Goal: Complete application form: Complete application form

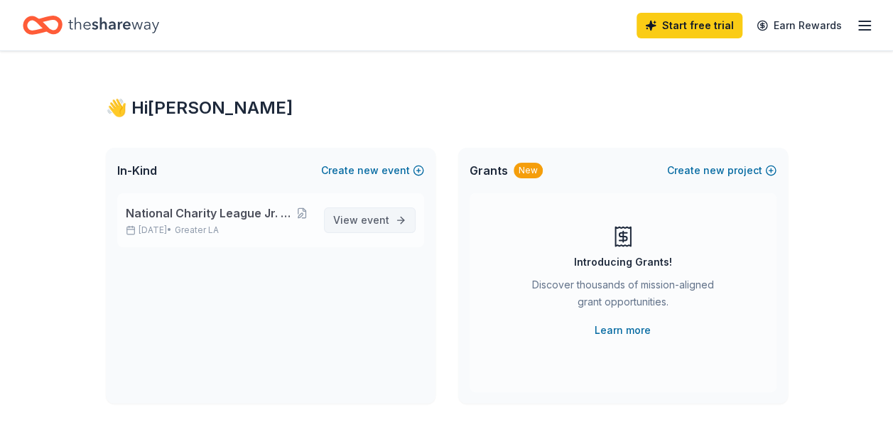
click at [360, 216] on span "View event" at bounding box center [361, 220] width 56 height 17
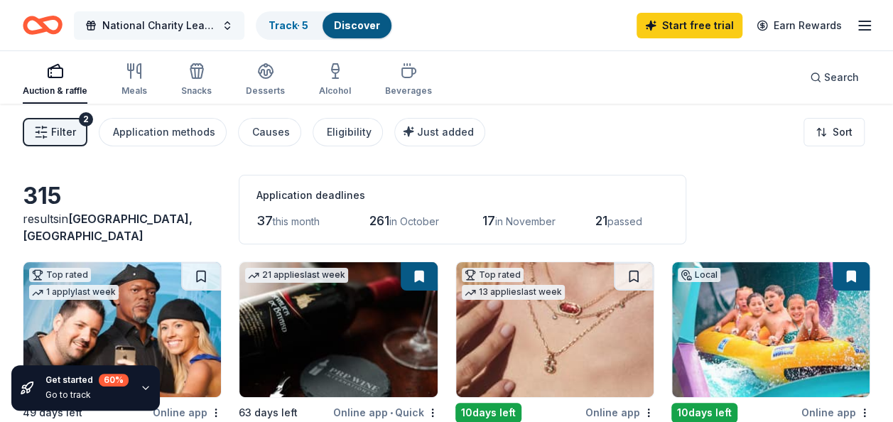
click at [220, 21] on button "National Charity League Jr. Fashion Show" at bounding box center [159, 25] width 171 height 28
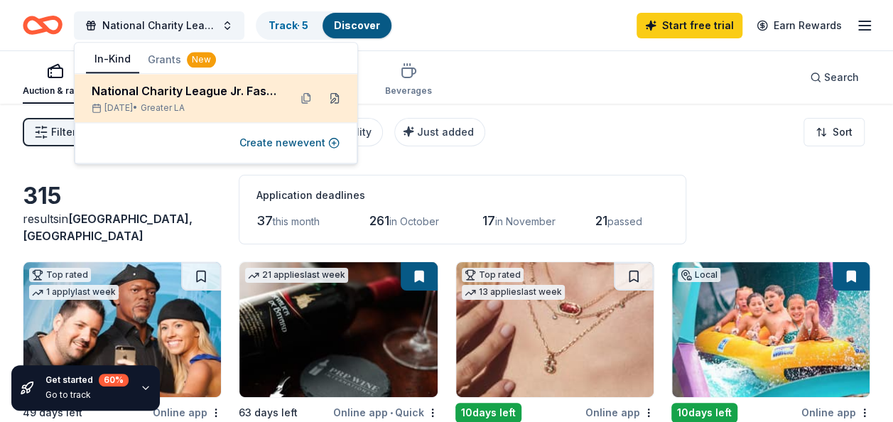
click at [338, 102] on button at bounding box center [334, 98] width 23 height 23
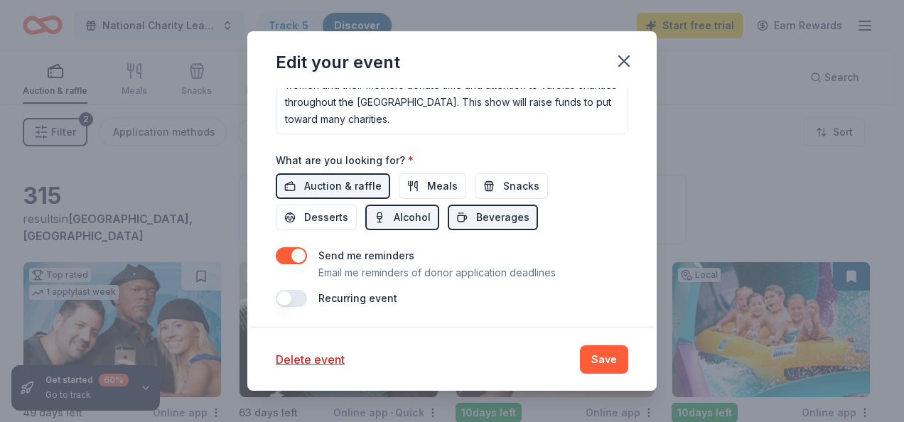
scroll to position [549, 0]
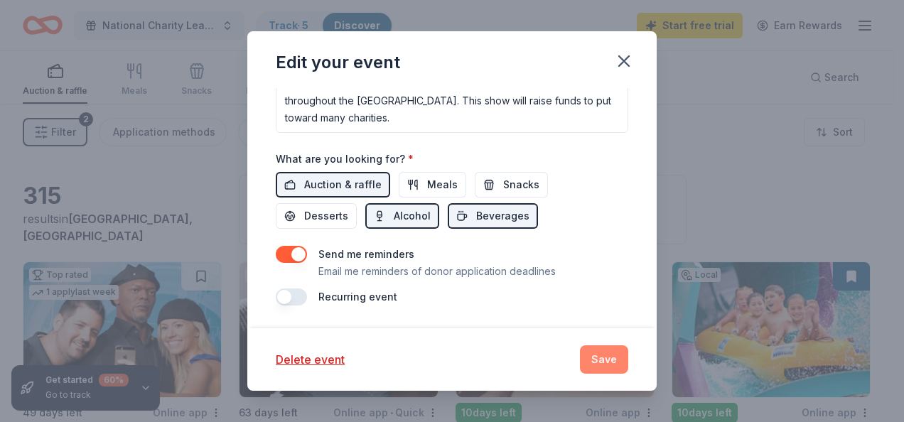
click at [613, 355] on button "Save" at bounding box center [604, 359] width 48 height 28
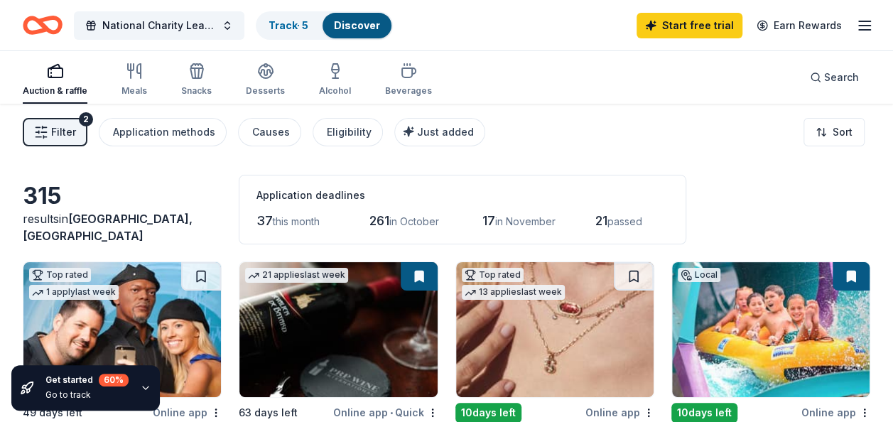
click at [65, 135] on span "Filter" at bounding box center [63, 132] width 25 height 17
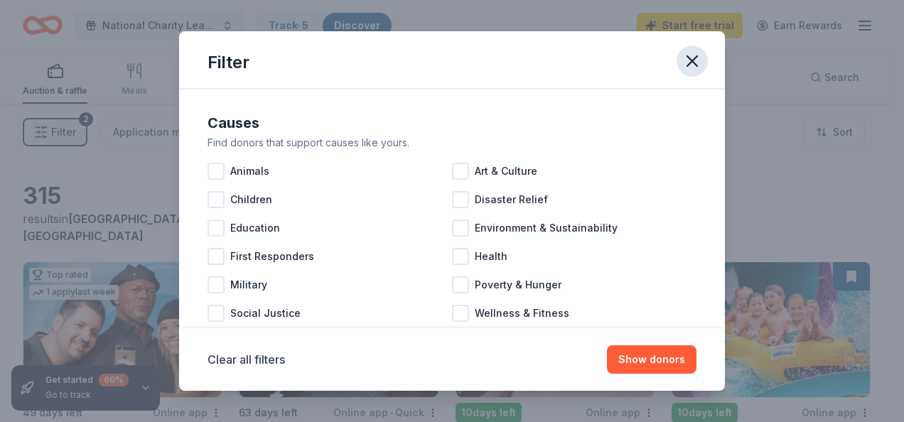
click at [687, 59] on icon "button" at bounding box center [692, 61] width 20 height 20
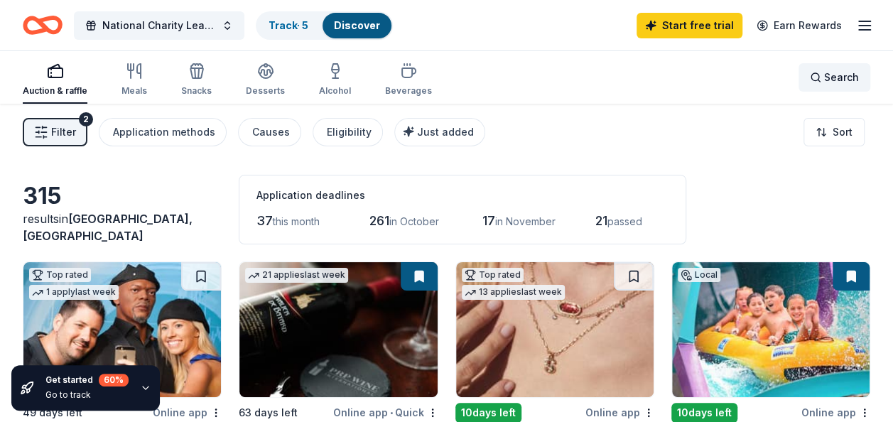
click at [831, 85] on span "Search" at bounding box center [841, 77] width 35 height 17
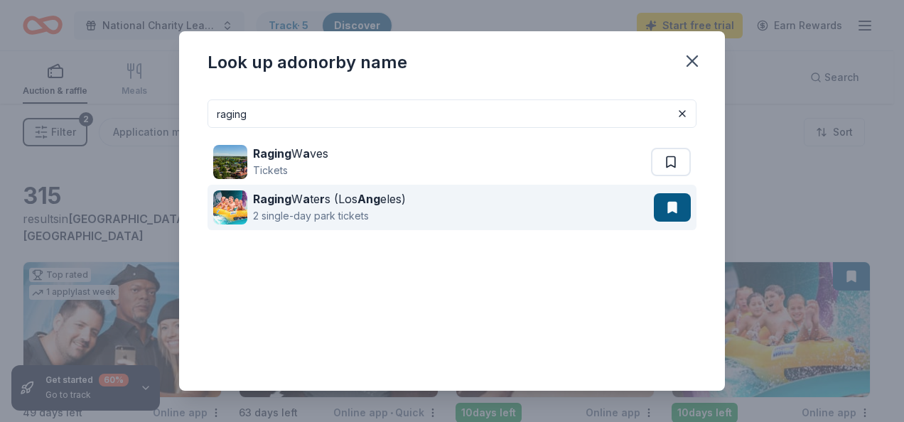
type input "raging"
click at [322, 219] on div "2 single-day park tickets" at bounding box center [329, 215] width 153 height 17
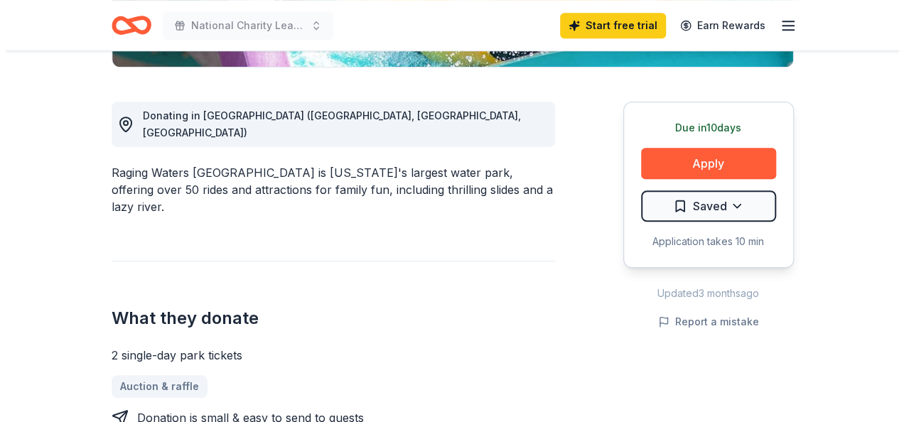
scroll to position [377, 0]
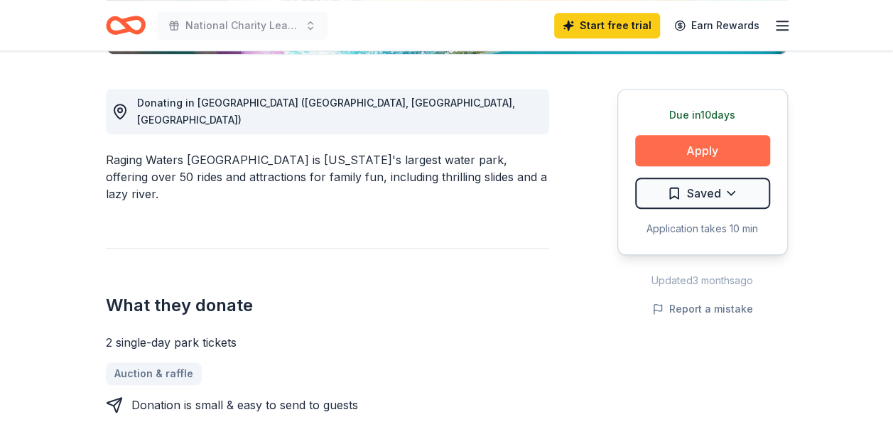
click at [708, 154] on button "Apply" at bounding box center [702, 150] width 135 height 31
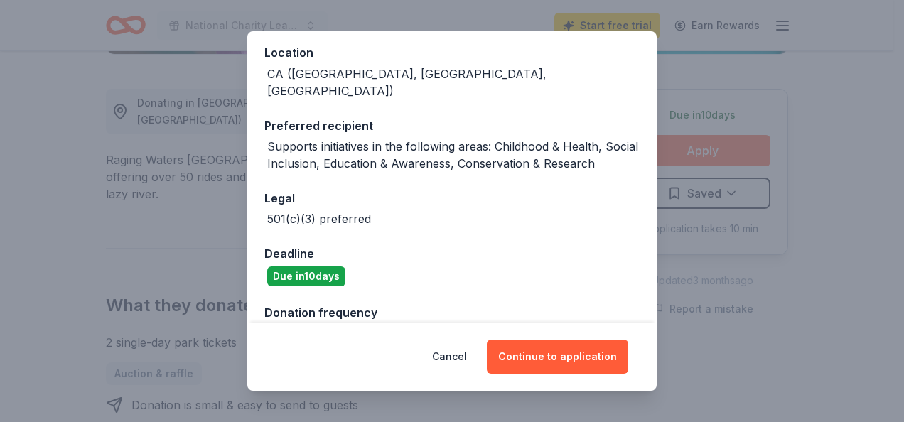
scroll to position [178, 0]
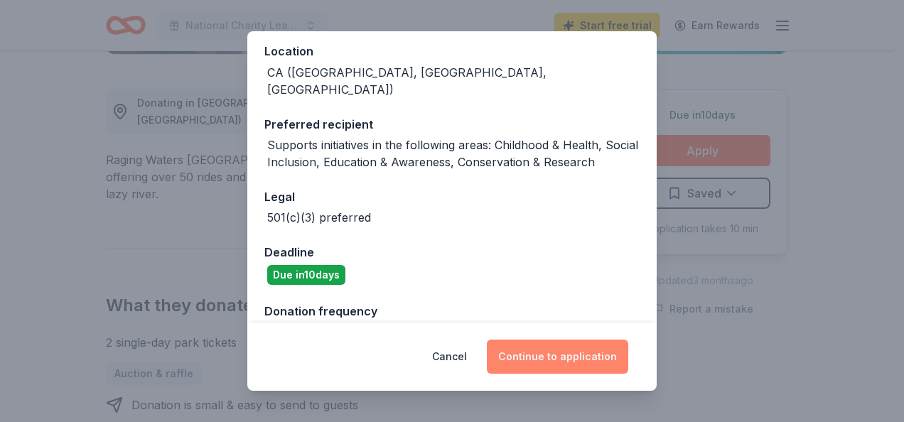
click at [559, 352] on button "Continue to application" at bounding box center [557, 357] width 141 height 34
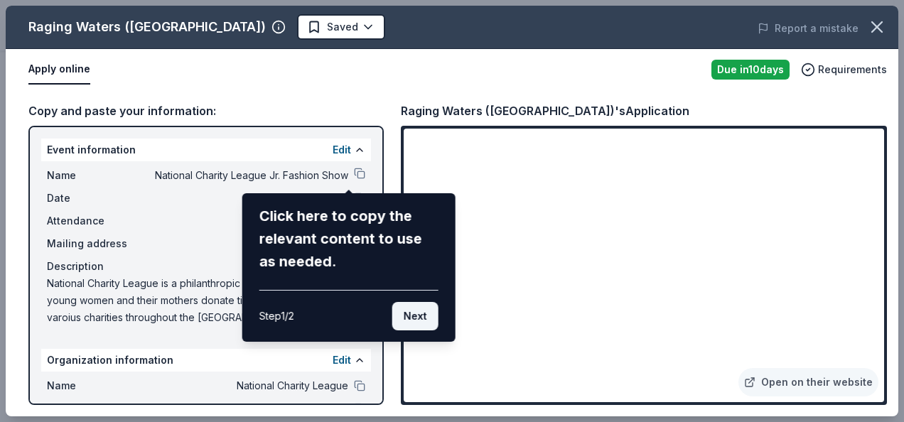
click at [422, 323] on button "Next" at bounding box center [415, 316] width 46 height 28
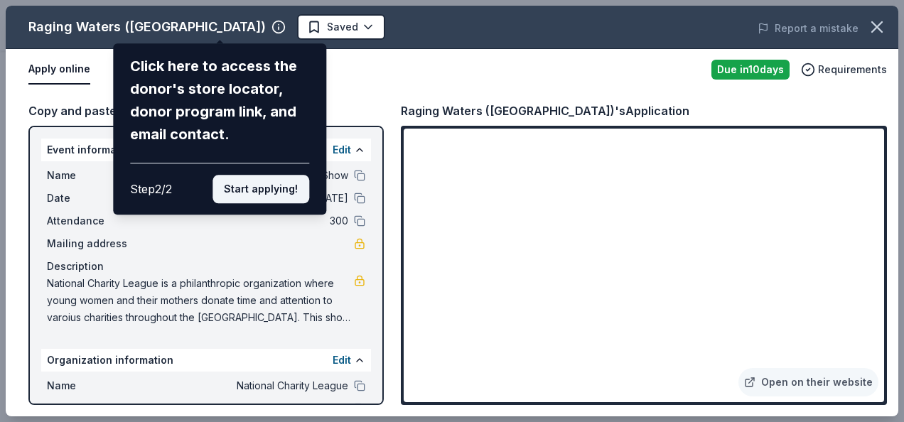
click at [261, 198] on button "Start applying!" at bounding box center [260, 189] width 97 height 28
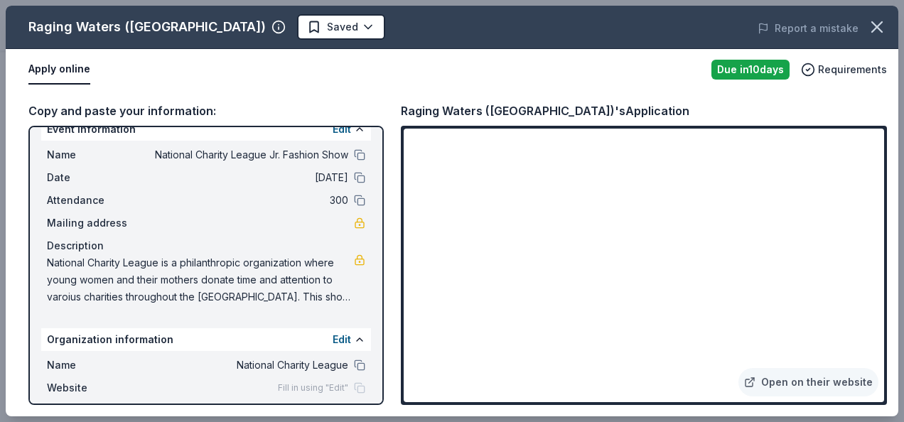
scroll to position [32, 0]
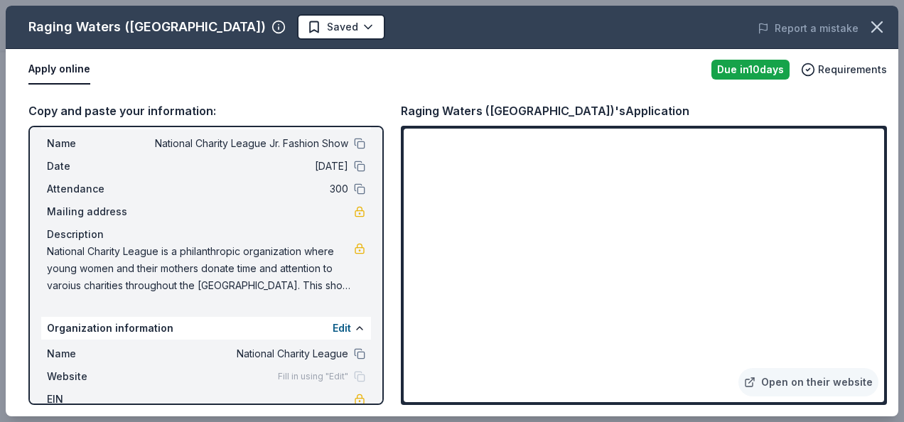
click at [304, 283] on span "National Charity League is a philanthropic organization where young women and t…" at bounding box center [200, 268] width 307 height 51
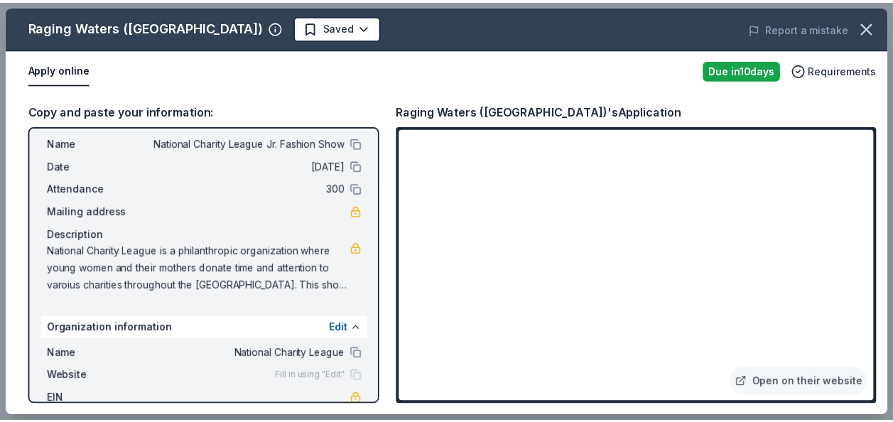
scroll to position [0, 0]
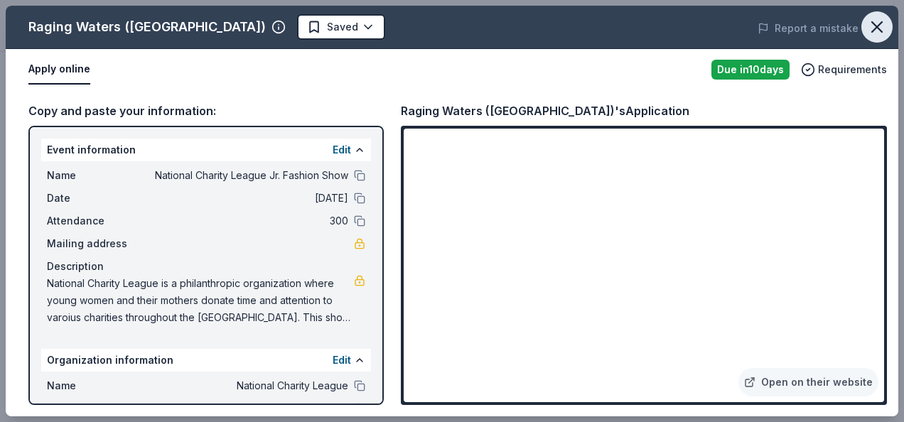
click at [877, 32] on icon "button" at bounding box center [877, 27] width 20 height 20
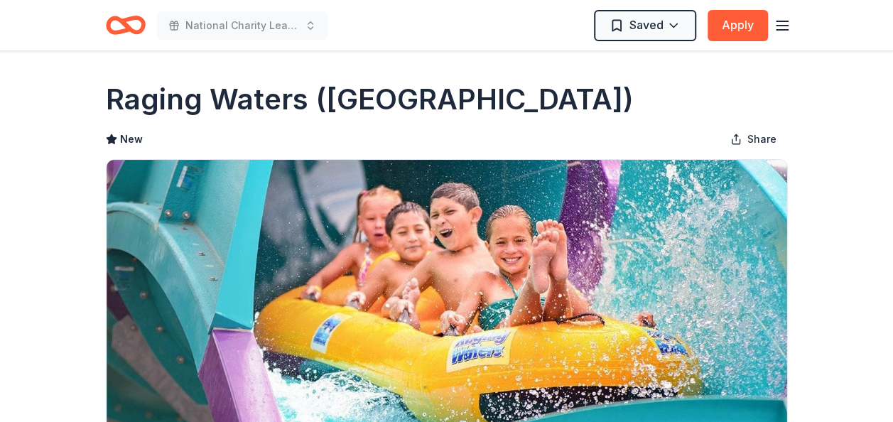
click at [784, 30] on line "button" at bounding box center [782, 30] width 11 height 0
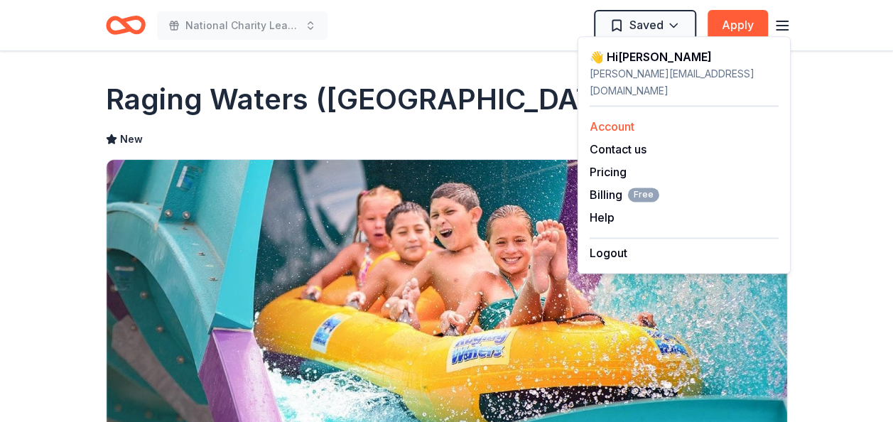
click at [625, 119] on link "Account" at bounding box center [612, 126] width 45 height 14
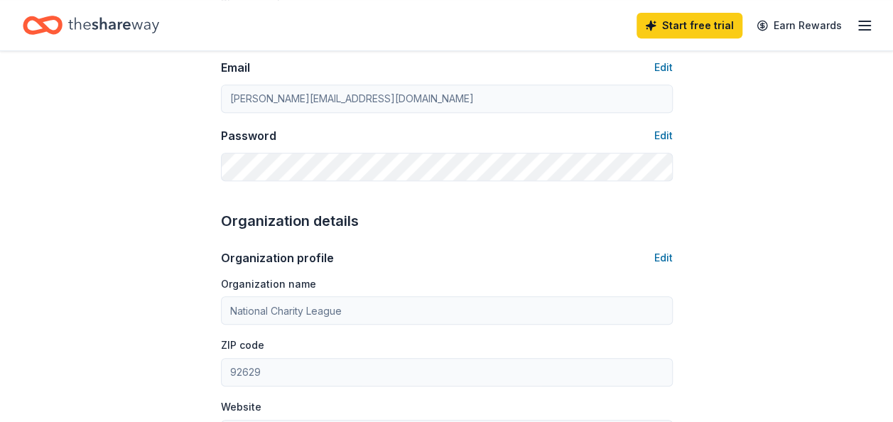
scroll to position [300, 0]
click at [664, 252] on button "Edit" at bounding box center [663, 257] width 18 height 17
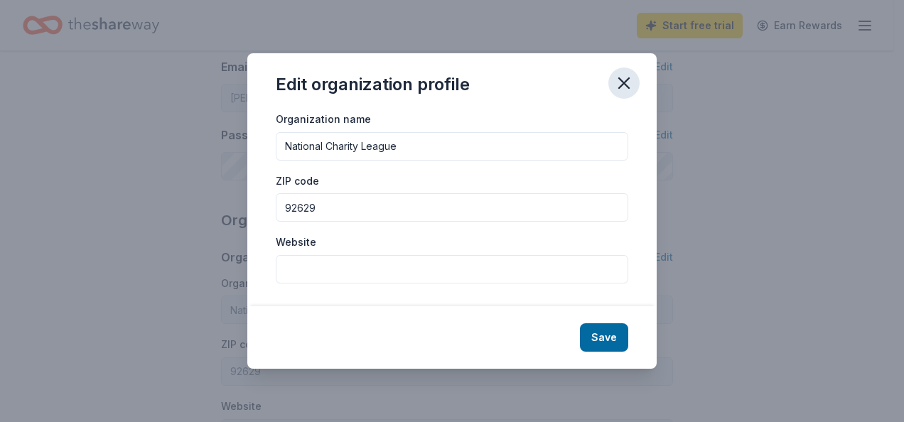
click at [617, 79] on icon "button" at bounding box center [624, 83] width 20 height 20
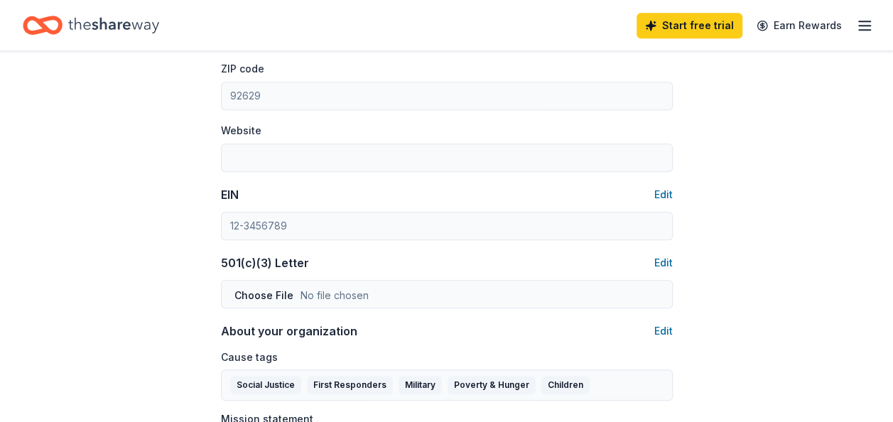
scroll to position [600, 0]
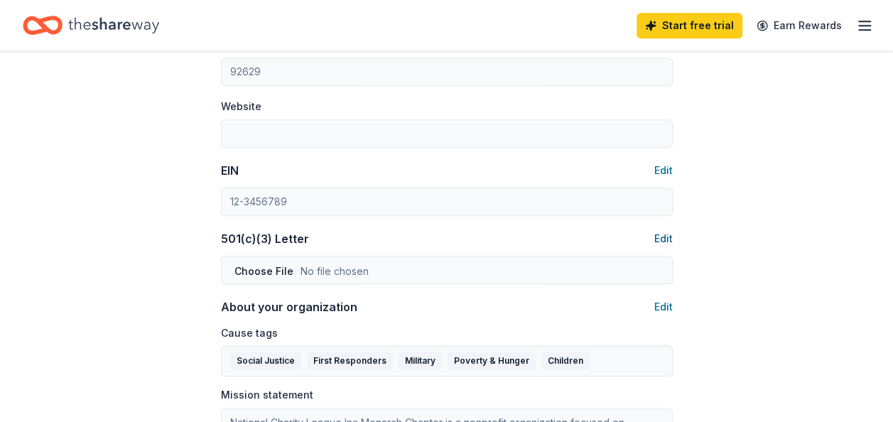
click at [658, 239] on button "Edit" at bounding box center [663, 238] width 18 height 17
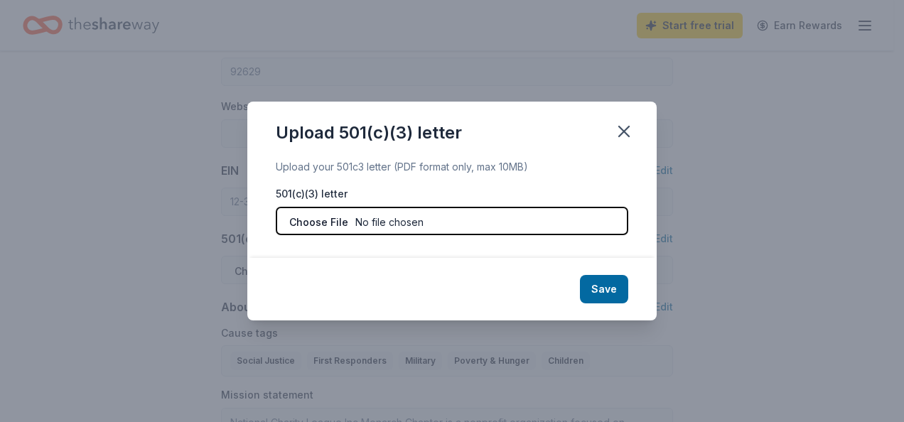
click at [335, 226] on input "file" at bounding box center [452, 221] width 352 height 28
click at [335, 222] on input "file" at bounding box center [452, 221] width 352 height 28
type input "C:\fakepath\2025 NCL Fashion Show Donor Letter and Donation Form.pdf"
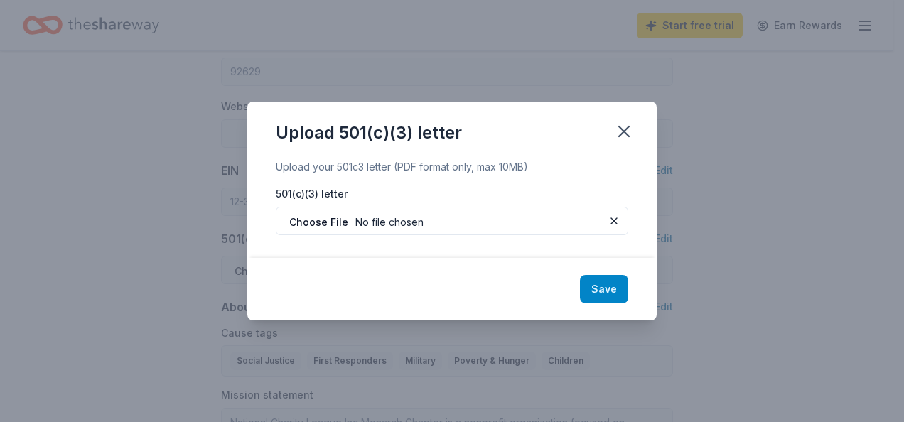
click at [607, 283] on button "Save" at bounding box center [604, 289] width 48 height 28
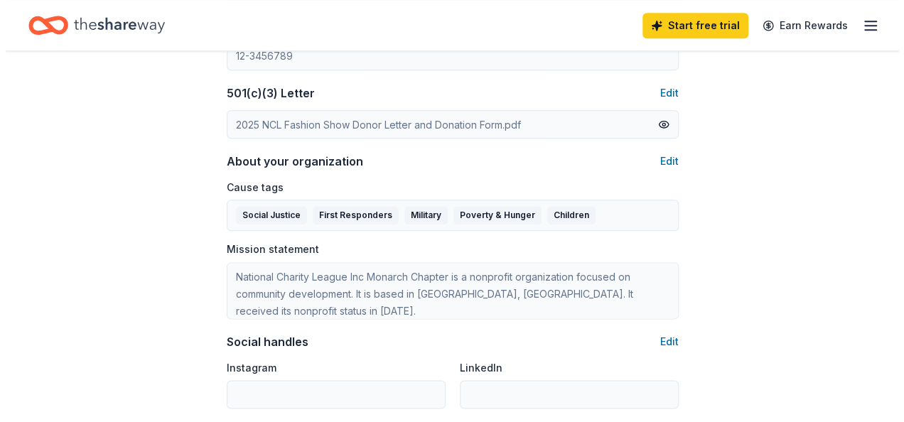
scroll to position [777, 0]
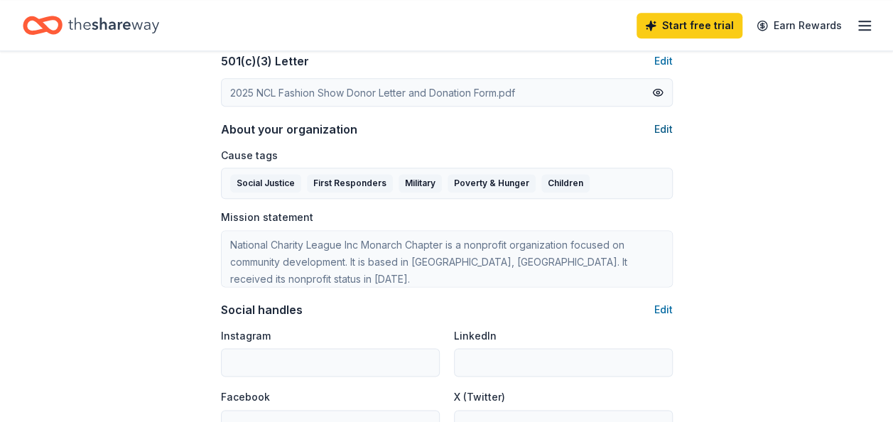
click at [658, 128] on button "Edit" at bounding box center [663, 129] width 18 height 17
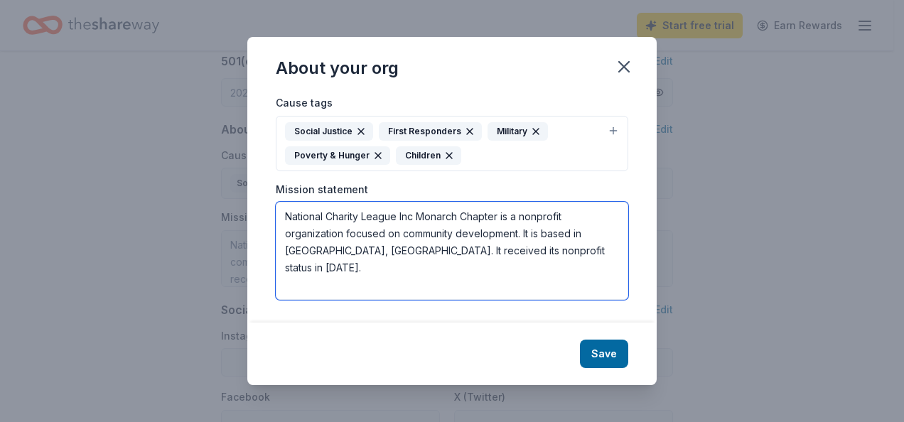
click at [524, 249] on textarea "National Charity League Inc Monarch Chapter is a nonprofit organization focused…" at bounding box center [452, 251] width 352 height 98
paste textarea "The Monarch chapter has over 250+ members and provides service to more than 30+…"
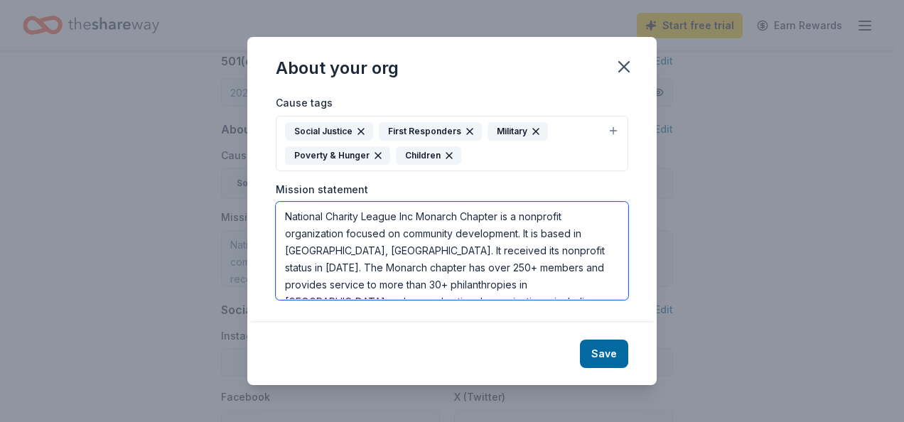
scroll to position [5, 0]
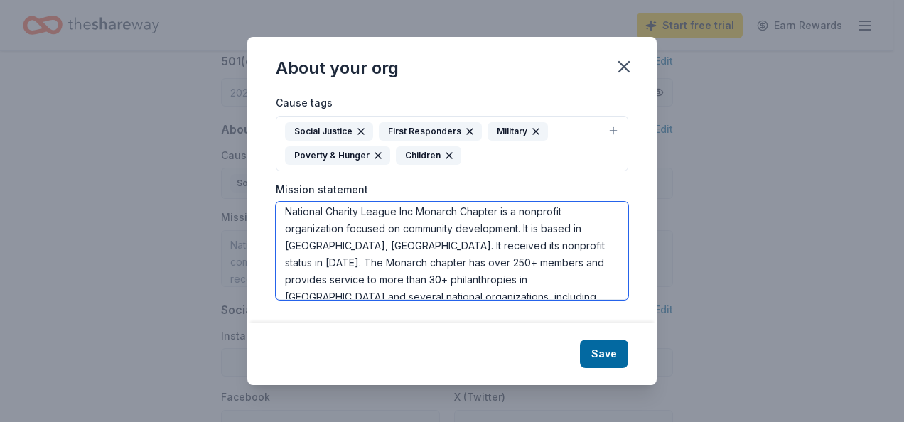
click at [362, 242] on textarea "National Charity League Inc Monarch Chapter is a nonprofit organization focused…" at bounding box center [452, 251] width 352 height 98
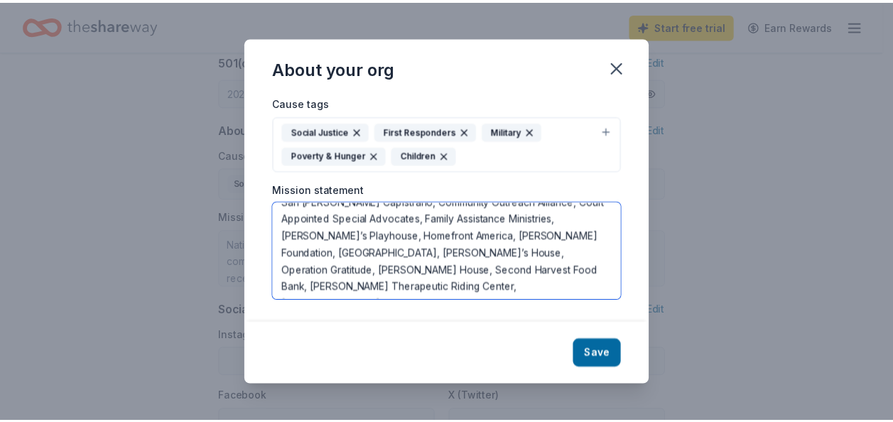
scroll to position [136, 0]
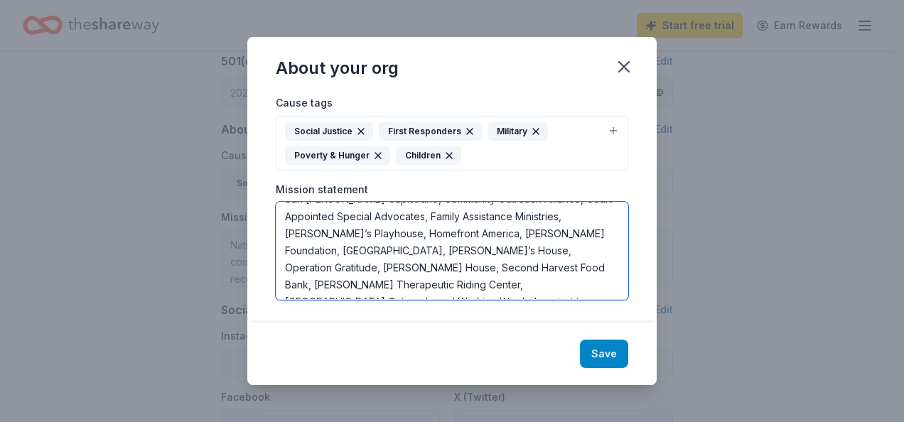
type textarea "National Charity League Inc Monarch Chapter is a nonprofit organization focused…"
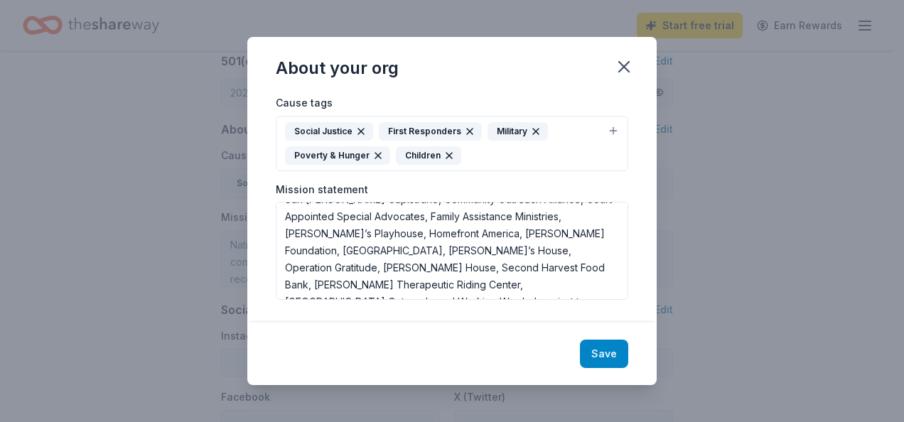
click at [608, 347] on button "Save" at bounding box center [604, 354] width 48 height 28
type textarea "National Charity League Inc Monarch Chapter is a nonprofit organization focused…"
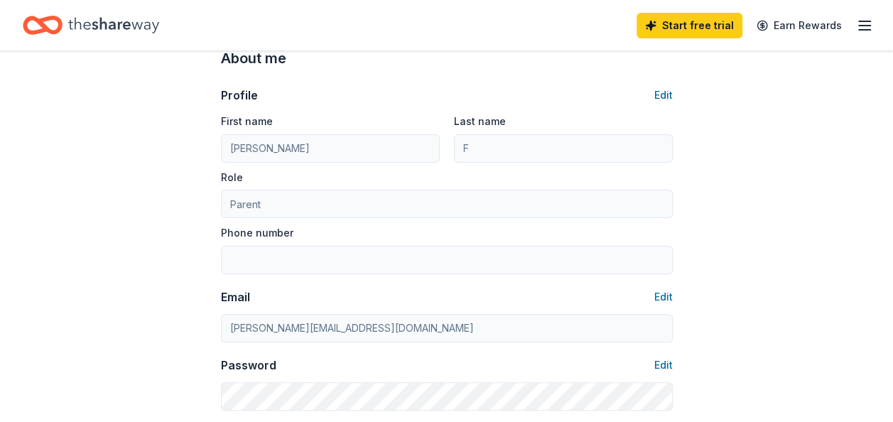
scroll to position [0, 0]
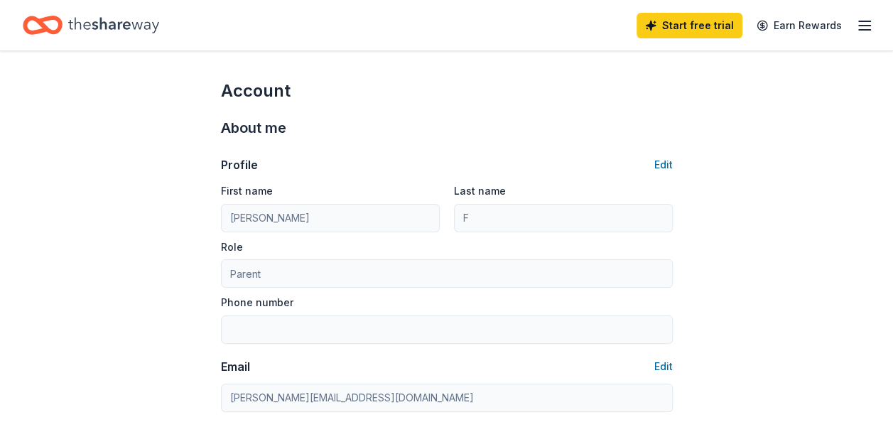
click at [863, 23] on icon "button" at bounding box center [864, 25] width 17 height 17
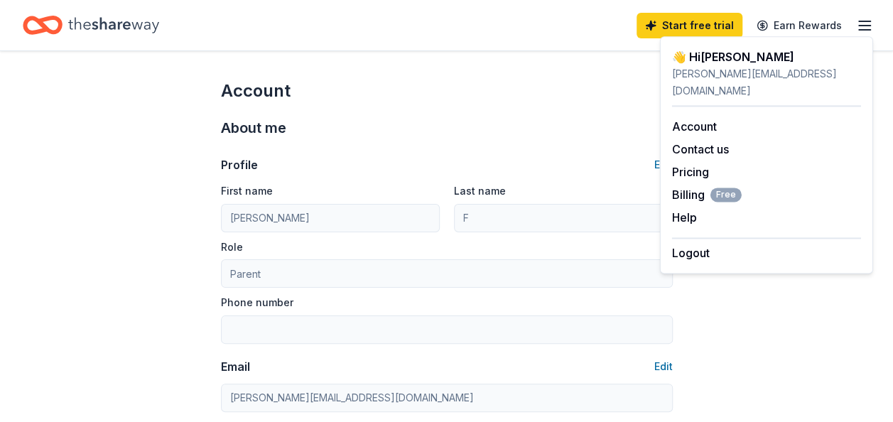
click at [125, 30] on icon "Home" at bounding box center [113, 25] width 91 height 29
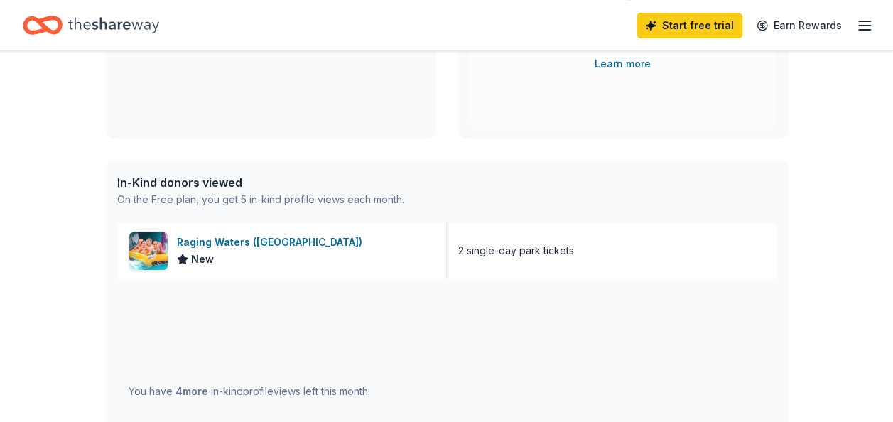
scroll to position [301, 0]
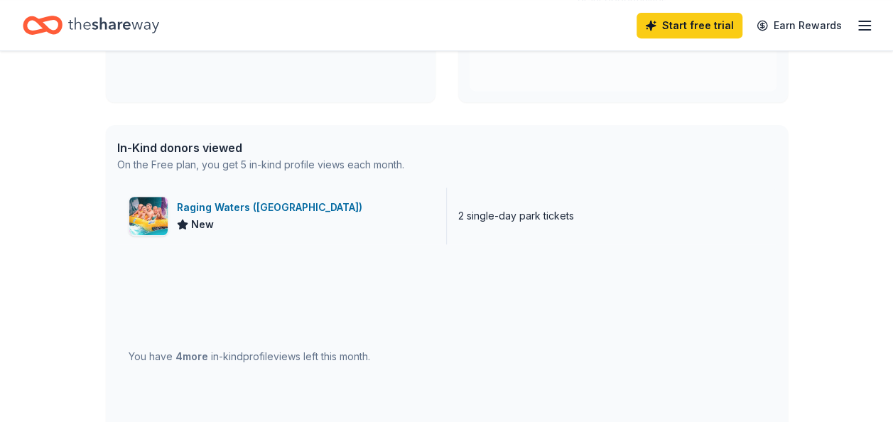
click at [232, 205] on div "Raging Waters ([GEOGRAPHIC_DATA])" at bounding box center [272, 207] width 191 height 17
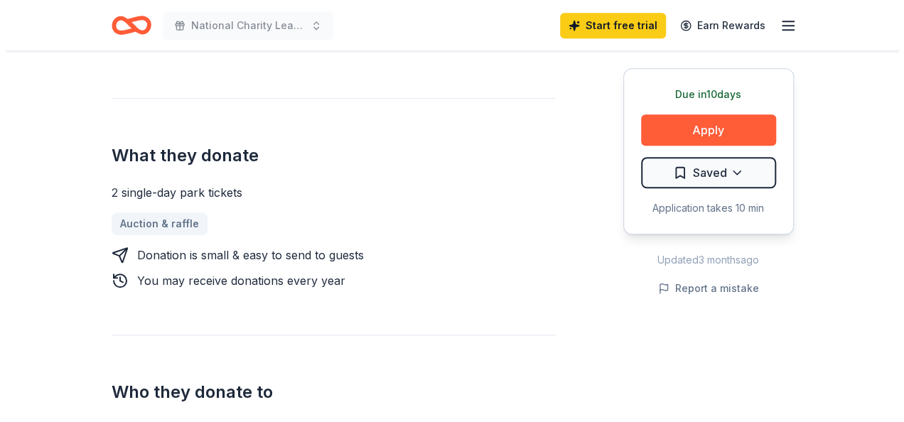
scroll to position [487, 0]
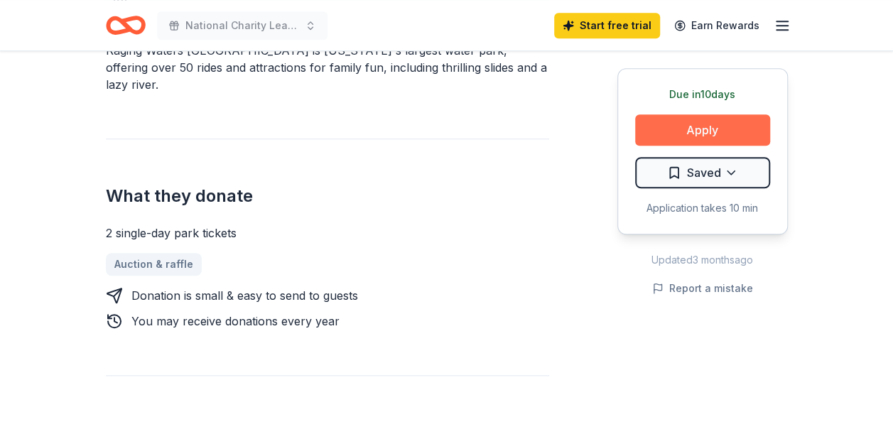
click at [716, 127] on button "Apply" at bounding box center [702, 129] width 135 height 31
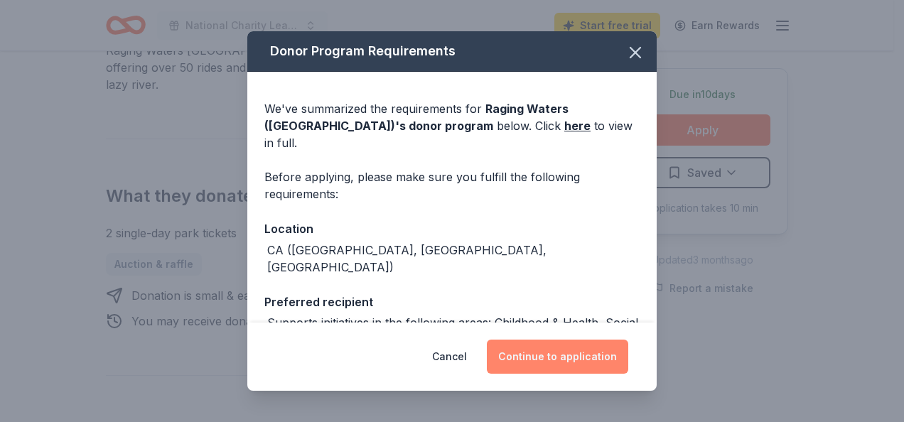
click at [581, 341] on button "Continue to application" at bounding box center [557, 357] width 141 height 34
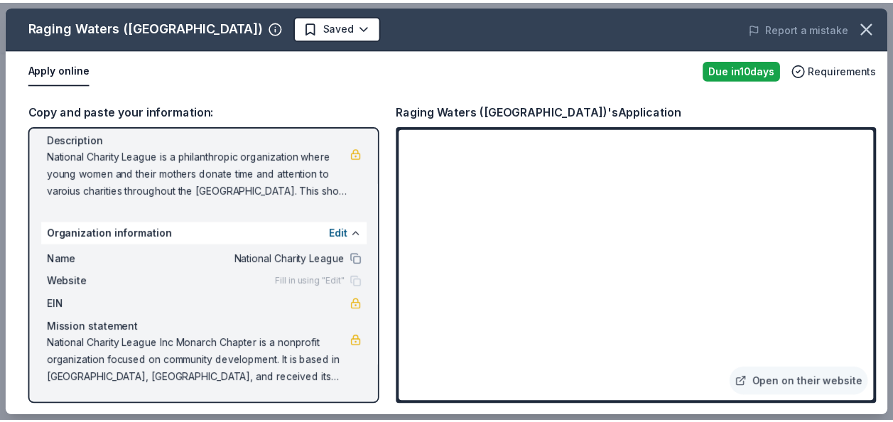
scroll to position [0, 0]
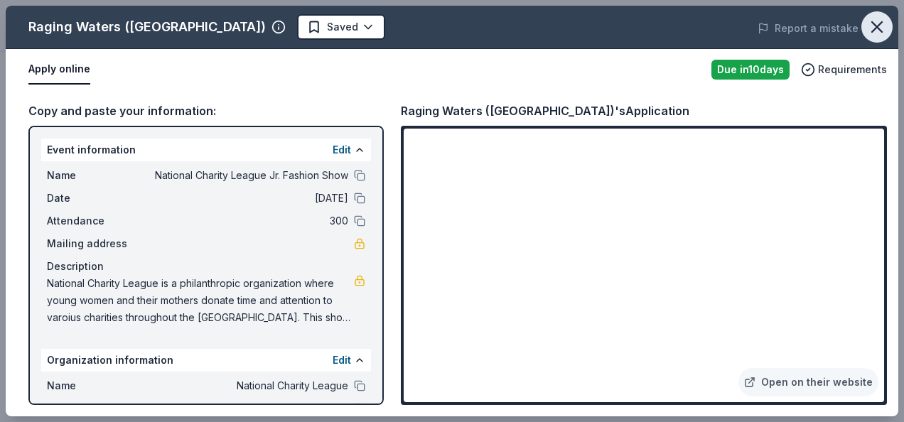
click at [883, 30] on icon "button" at bounding box center [877, 27] width 20 height 20
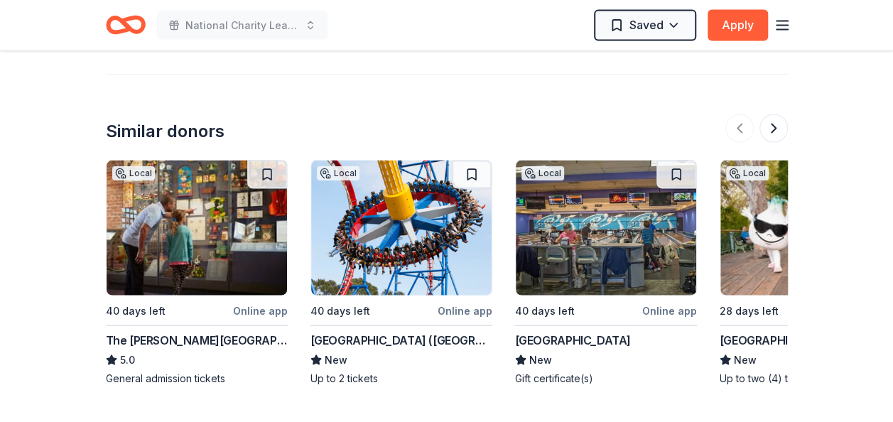
scroll to position [1423, 0]
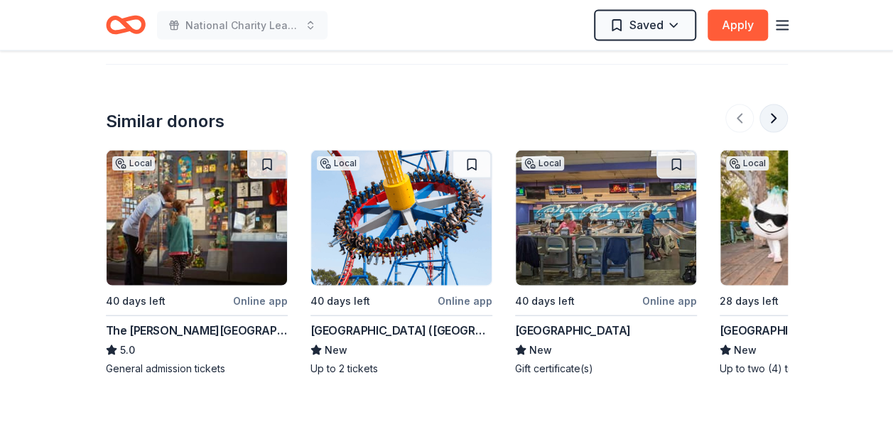
click at [775, 104] on button at bounding box center [774, 118] width 28 height 28
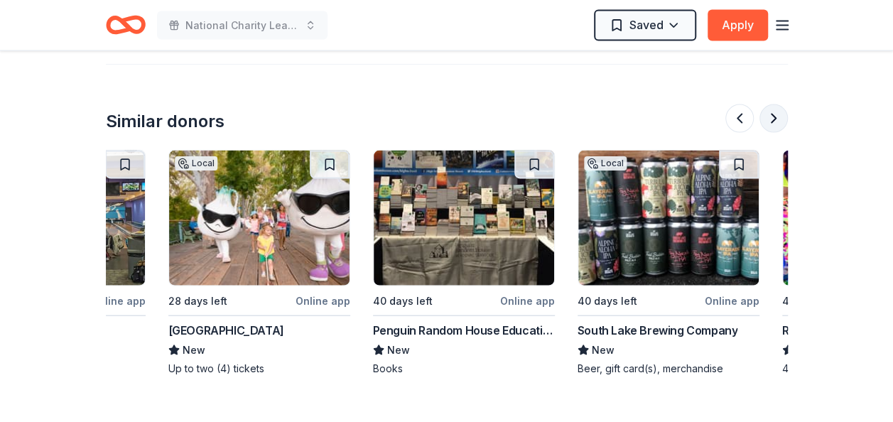
scroll to position [0, 614]
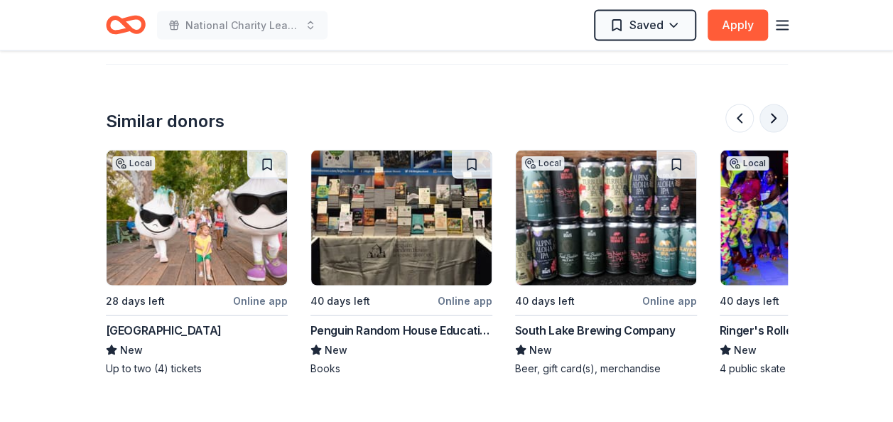
click at [775, 104] on button at bounding box center [774, 118] width 28 height 28
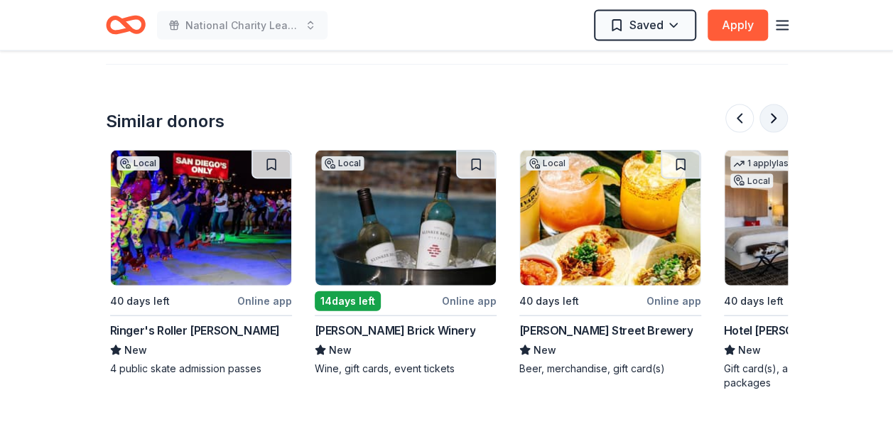
scroll to position [0, 1228]
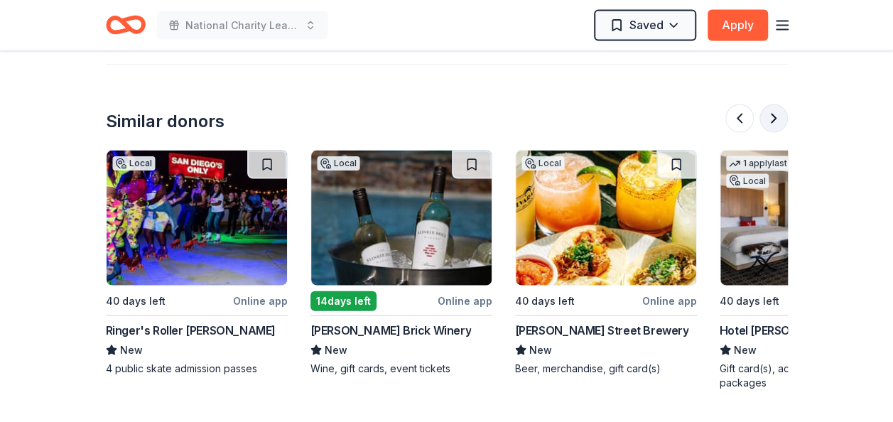
click at [775, 104] on button at bounding box center [774, 118] width 28 height 28
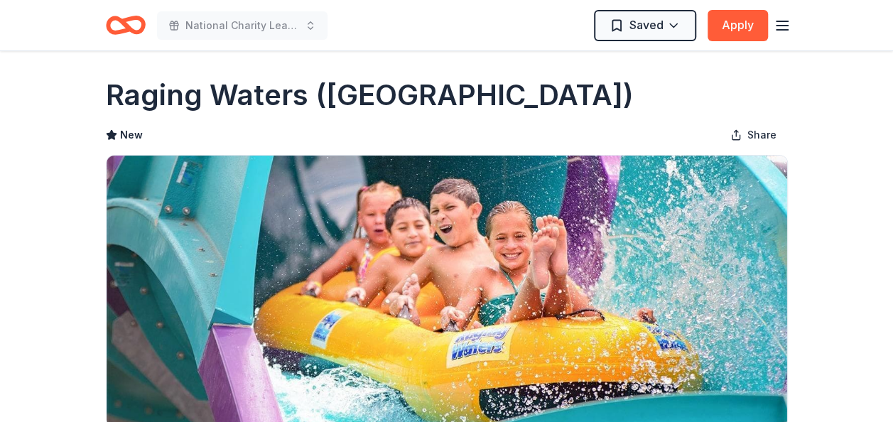
scroll to position [0, 0]
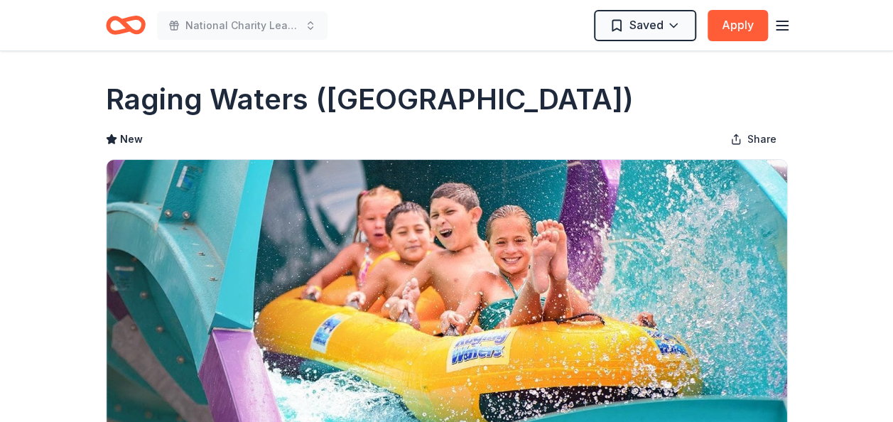
click at [117, 26] on icon "Home" at bounding box center [126, 25] width 40 height 33
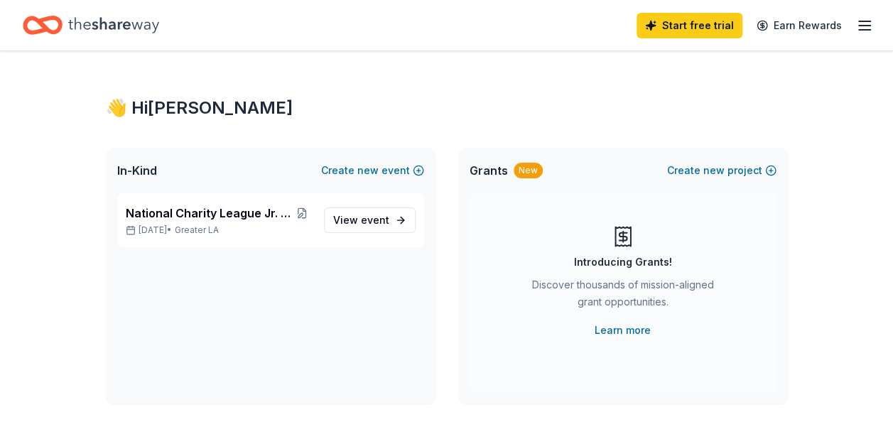
click at [132, 169] on span "In-Kind" at bounding box center [137, 170] width 40 height 17
click at [211, 215] on span "National Charity League Jr. Fashion Show" at bounding box center [209, 213] width 166 height 17
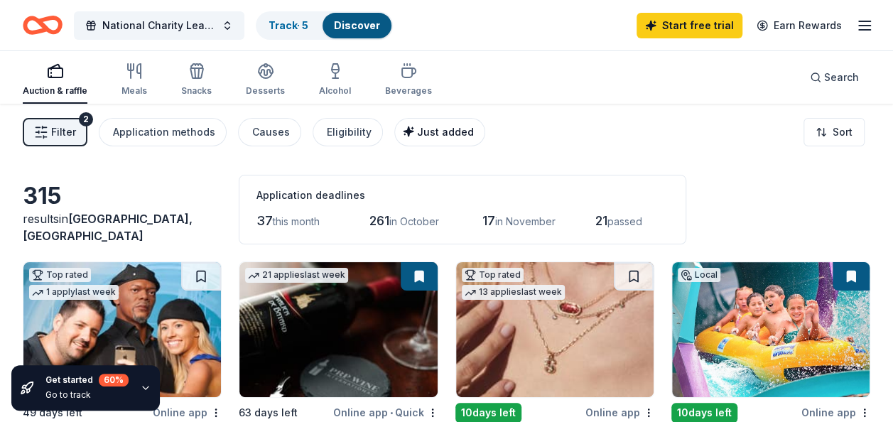
click at [439, 134] on span "Just added" at bounding box center [445, 132] width 57 height 12
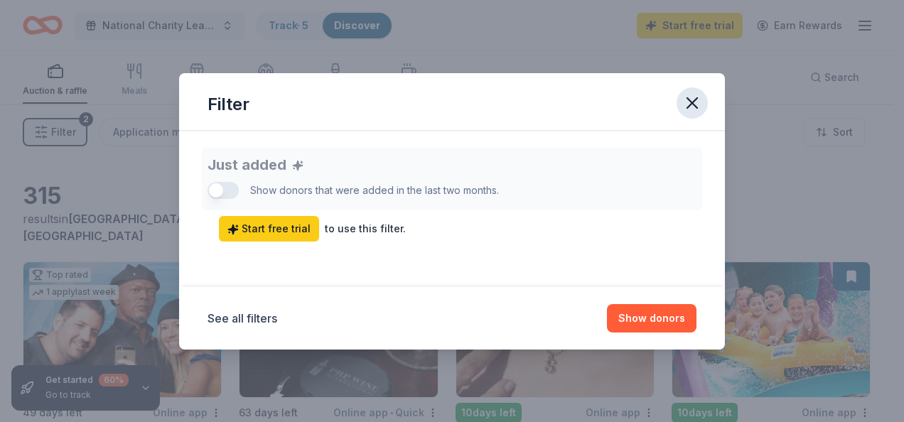
click at [686, 101] on icon "button" at bounding box center [692, 103] width 20 height 20
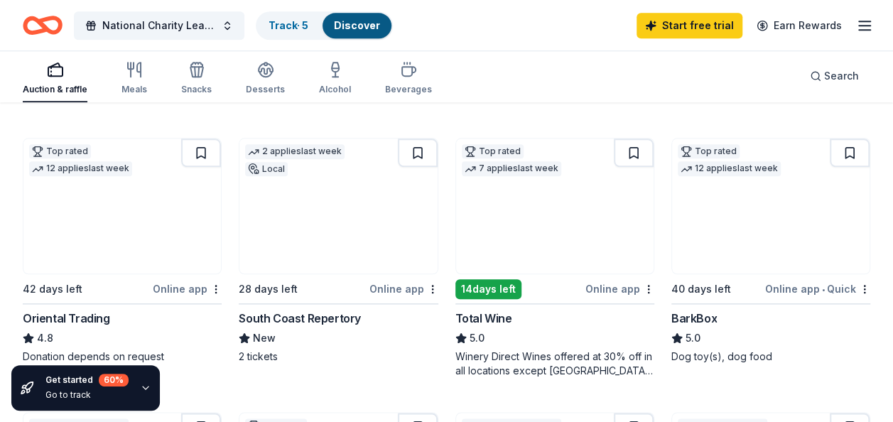
scroll to position [667, 0]
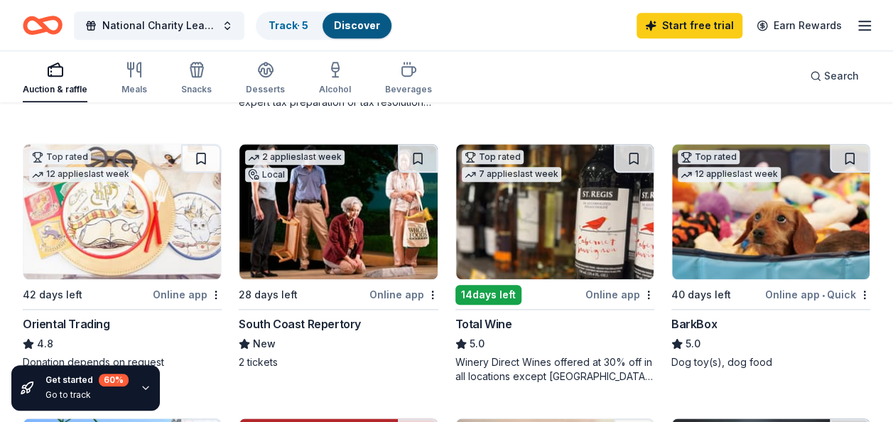
click at [119, 237] on img at bounding box center [122, 211] width 198 height 135
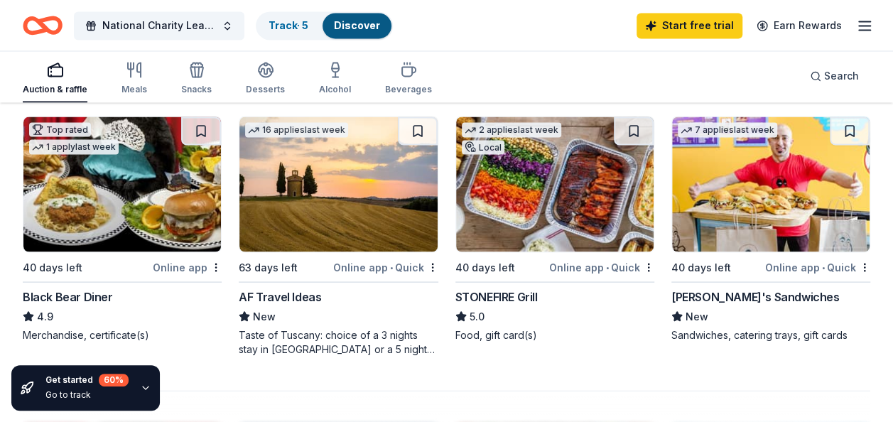
scroll to position [1240, 0]
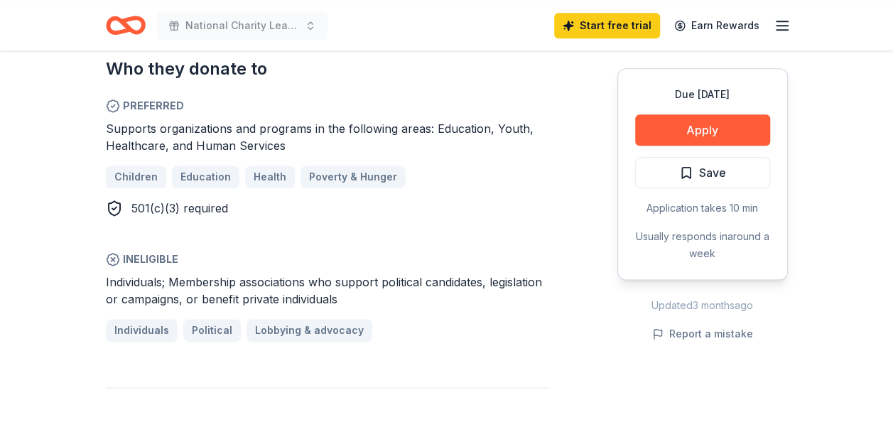
scroll to position [813, 0]
